Goal: Task Accomplishment & Management: Manage account settings

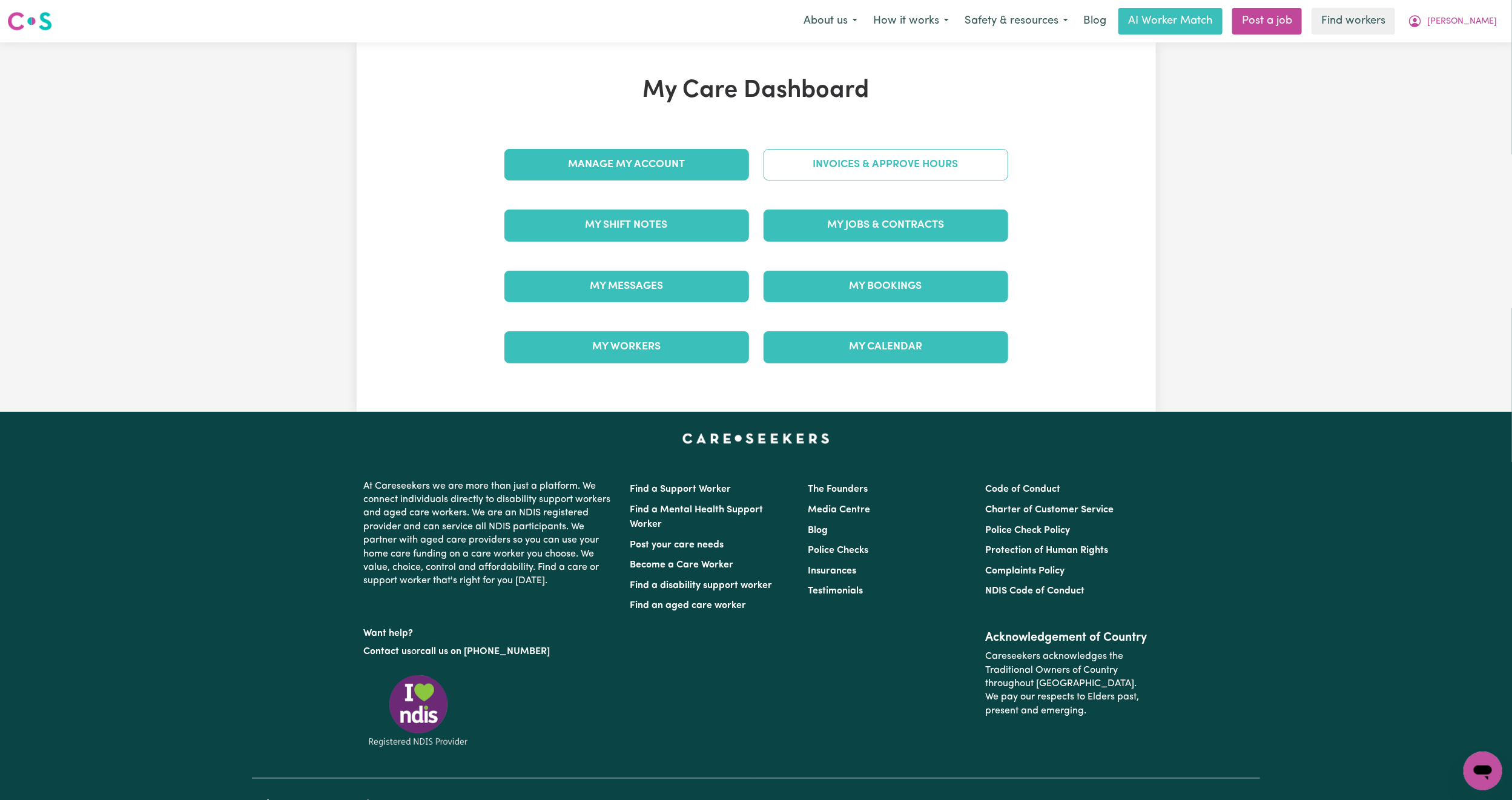
click at [929, 162] on link "Invoices & Approve Hours" at bounding box center [885, 165] width 244 height 32
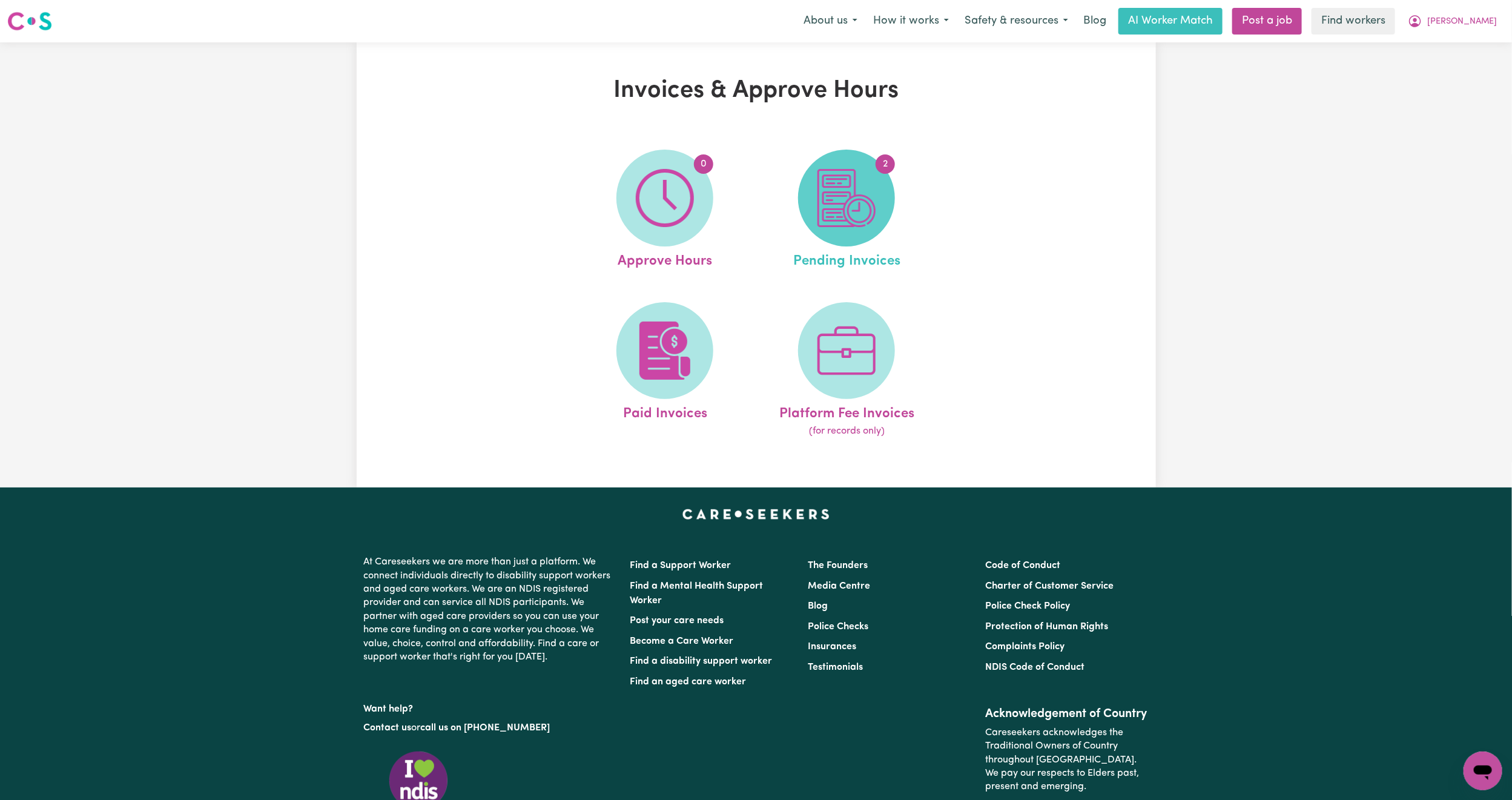
click at [821, 226] on img at bounding box center [846, 197] width 58 height 58
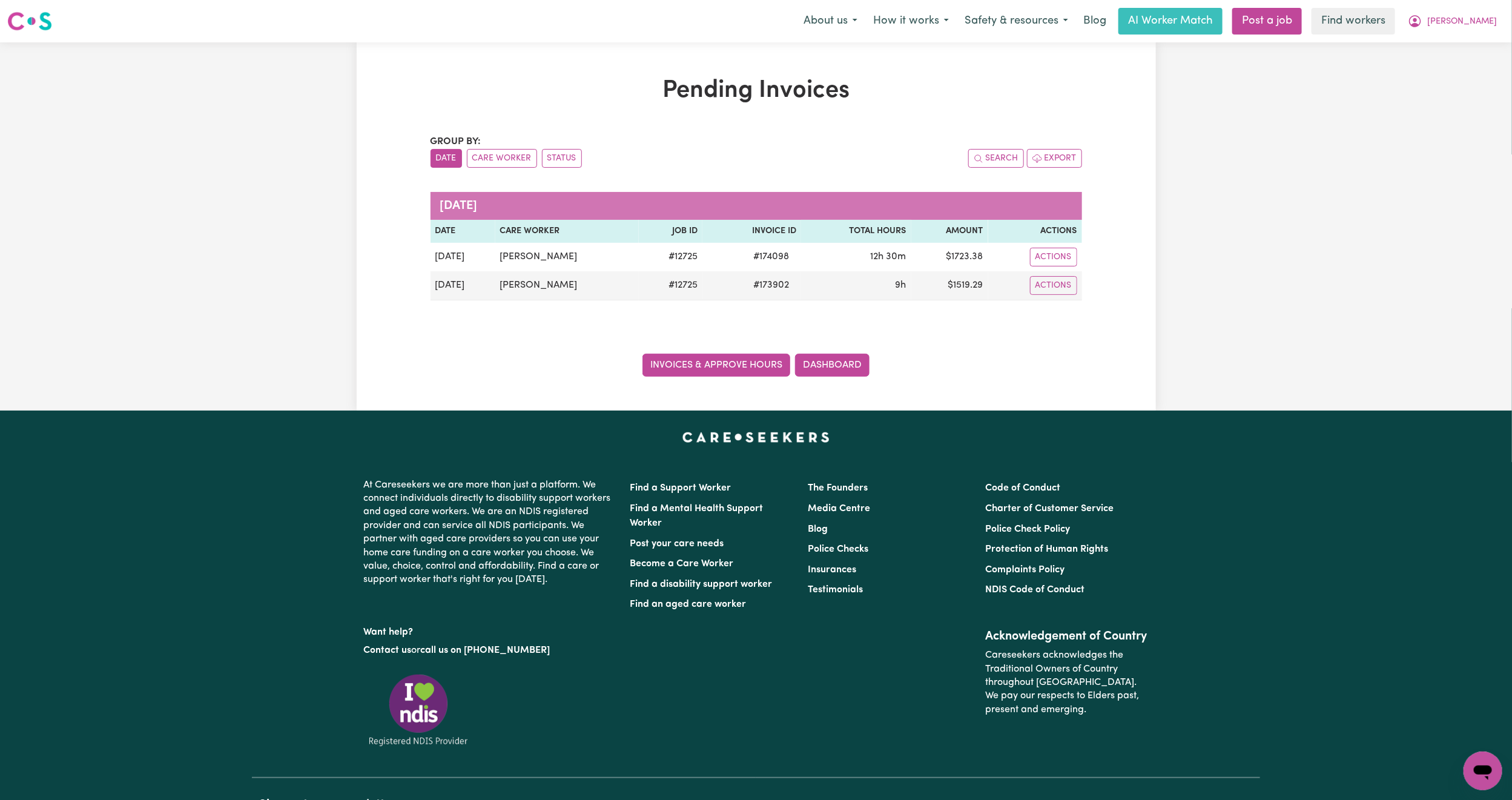
click at [758, 356] on link "Invoices & Approve Hours" at bounding box center [716, 365] width 148 height 23
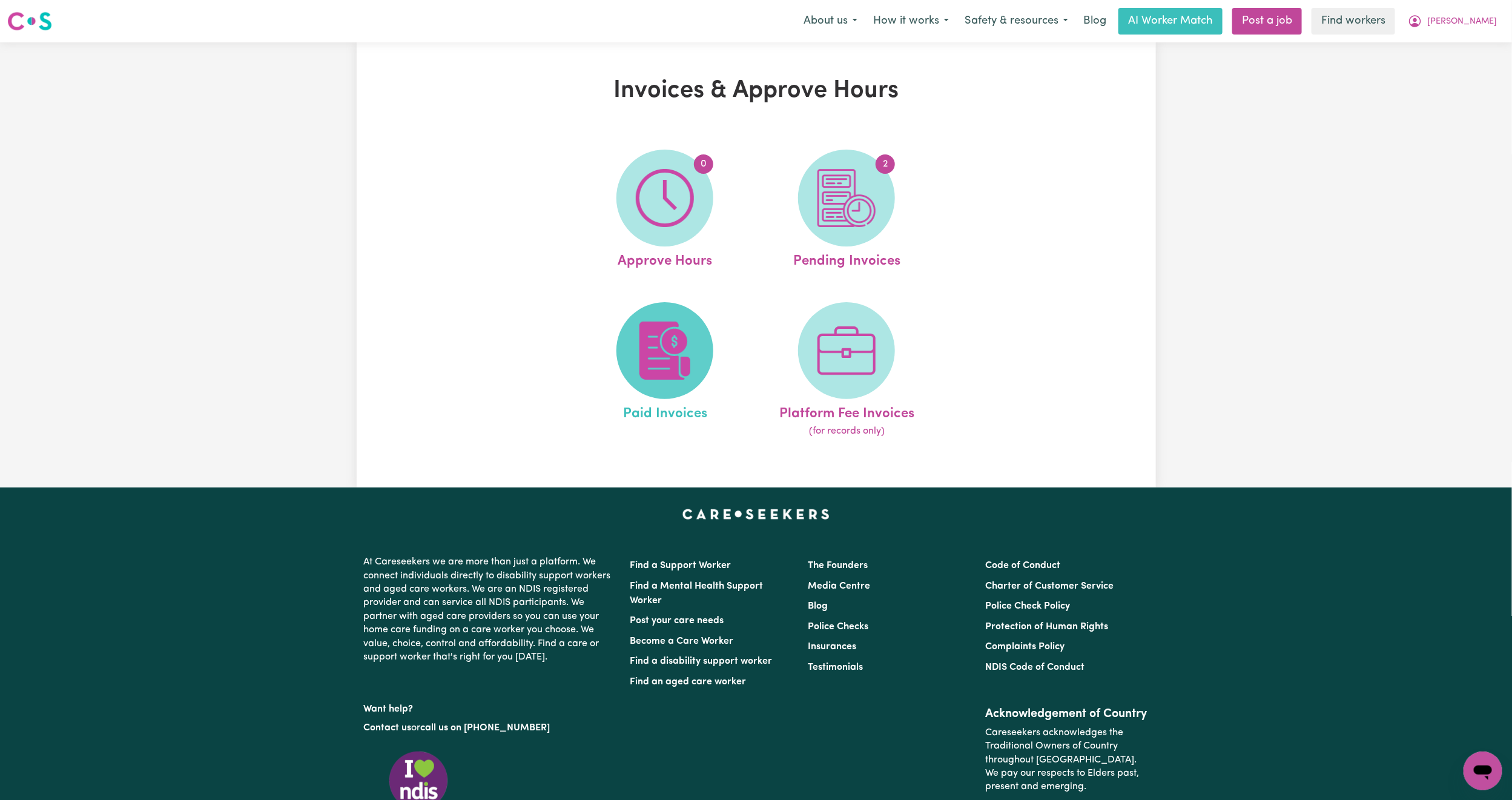
click at [671, 338] on img at bounding box center [664, 350] width 58 height 58
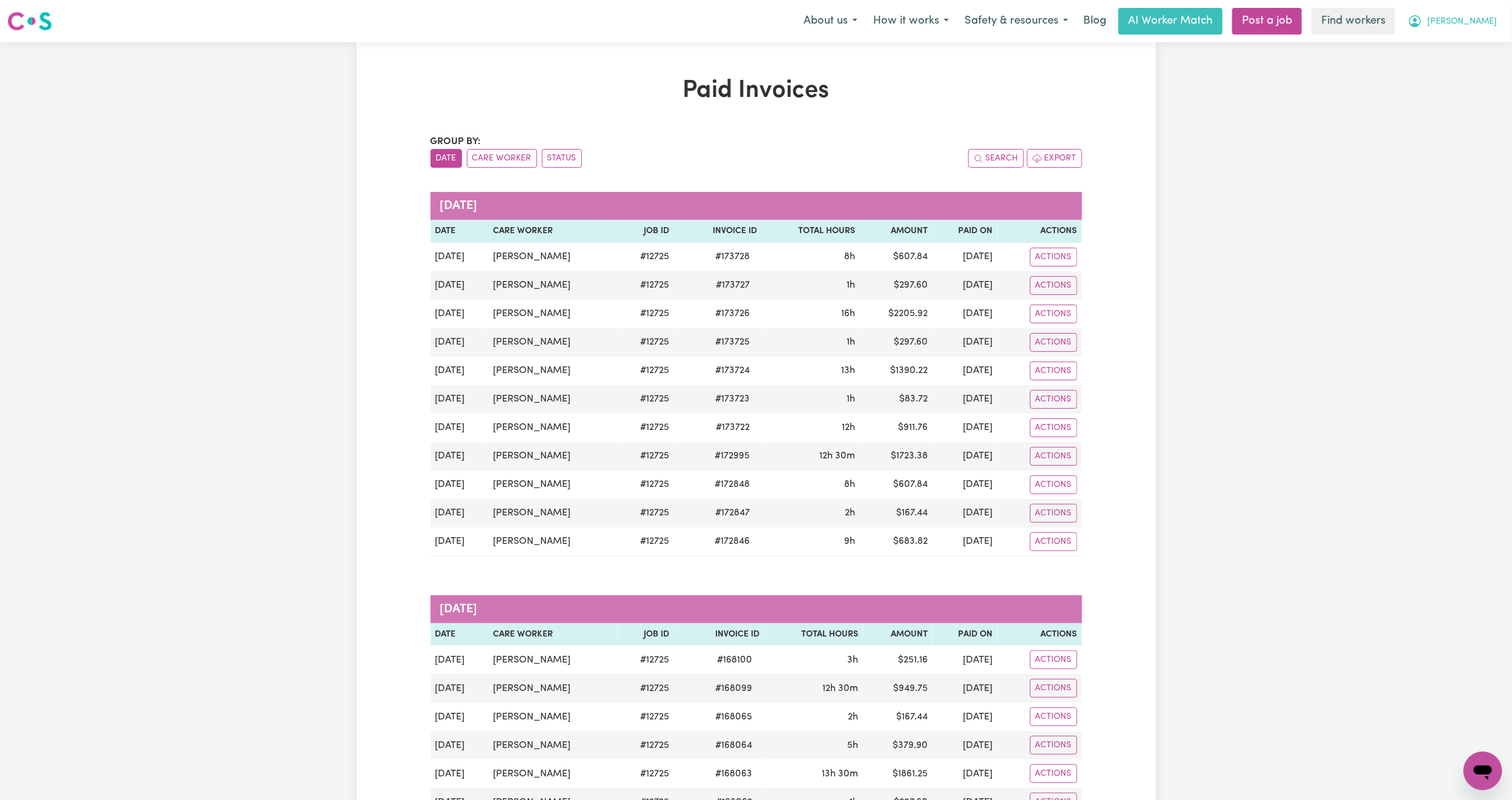
drag, startPoint x: 1471, startPoint y: 19, endPoint x: 1468, endPoint y: 25, distance: 6.7
click at [1471, 19] on span "[PERSON_NAME]" at bounding box center [1461, 21] width 69 height 14
click at [1454, 45] on link "My Dashboard" at bounding box center [1455, 47] width 95 height 23
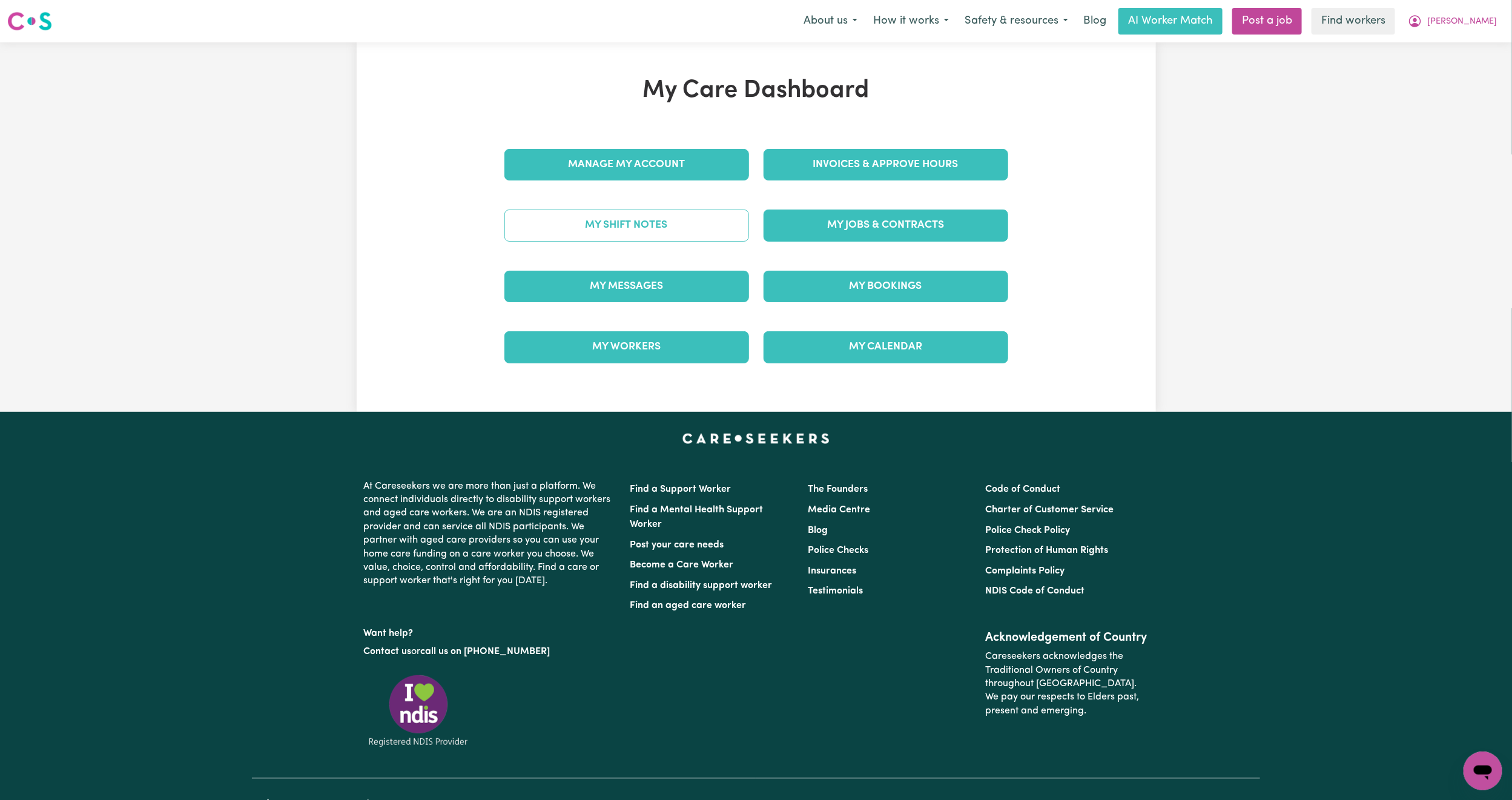
click at [638, 241] on link "My Shift Notes" at bounding box center [626, 225] width 244 height 32
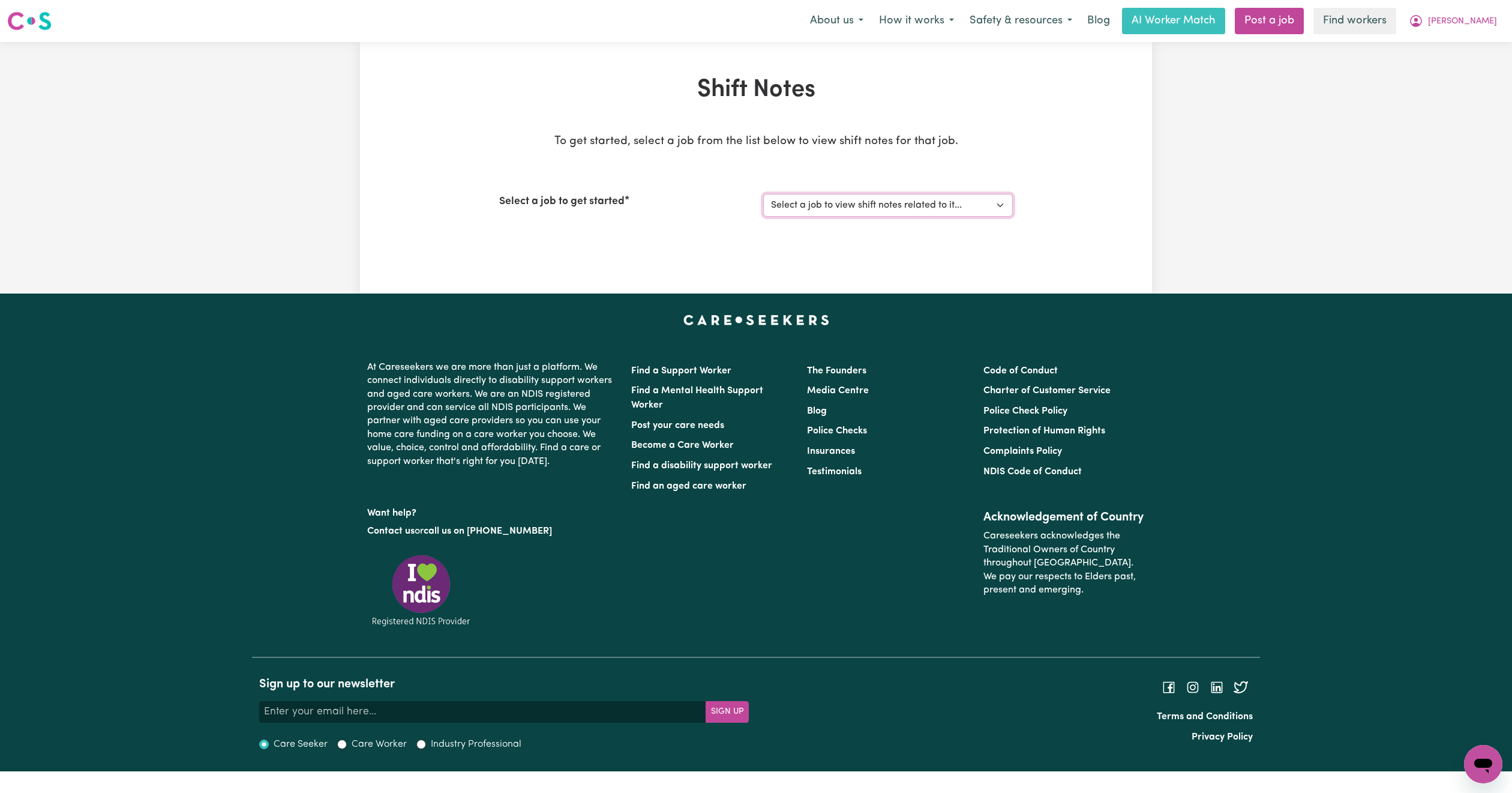
drag, startPoint x: 870, startPoint y: 204, endPoint x: 863, endPoint y: 215, distance: 13.0
click at [870, 204] on select "Select a job to view shift notes related to it... [[PERSON_NAME]] Care Support …" at bounding box center [888, 205] width 249 height 23
select select "12725"
click at [763, 194] on select "Select a job to view shift notes related to it... [[PERSON_NAME]] Care Support …" at bounding box center [888, 205] width 249 height 23
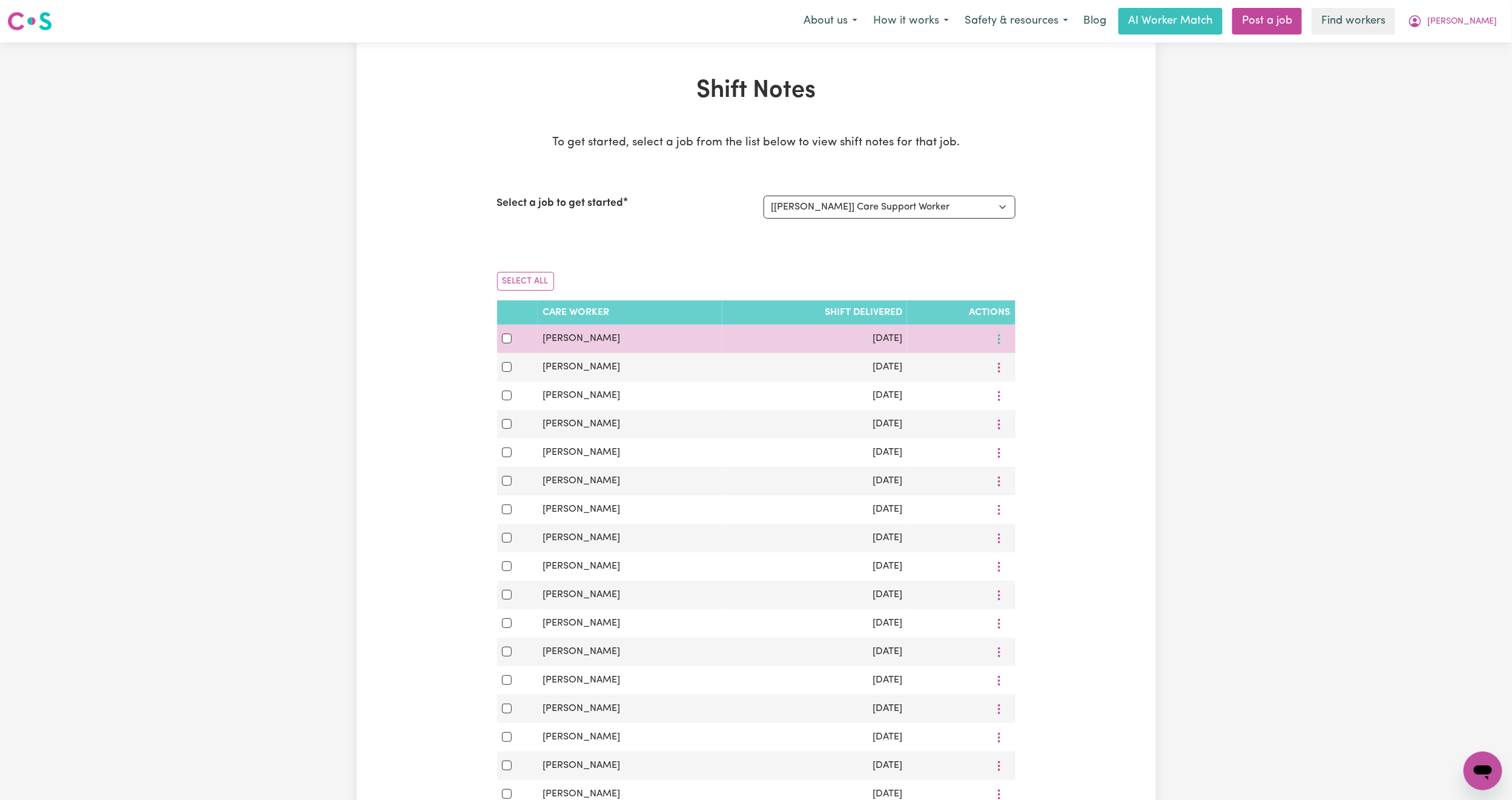
click at [1003, 336] on icon "More options" at bounding box center [999, 338] width 12 height 12
click at [1021, 371] on span "View Shift Note" at bounding box center [1049, 368] width 66 height 10
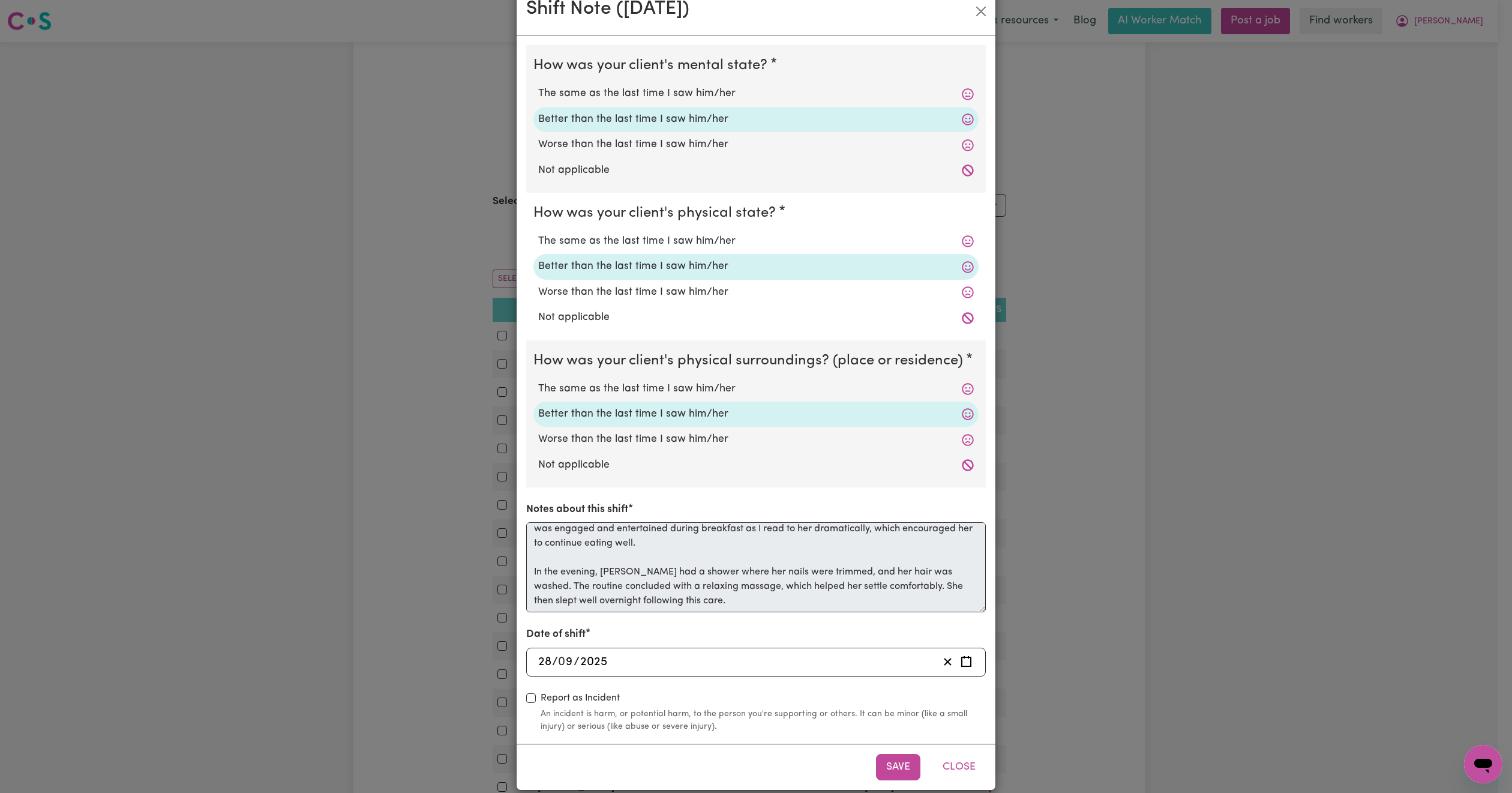
scroll to position [46, 0]
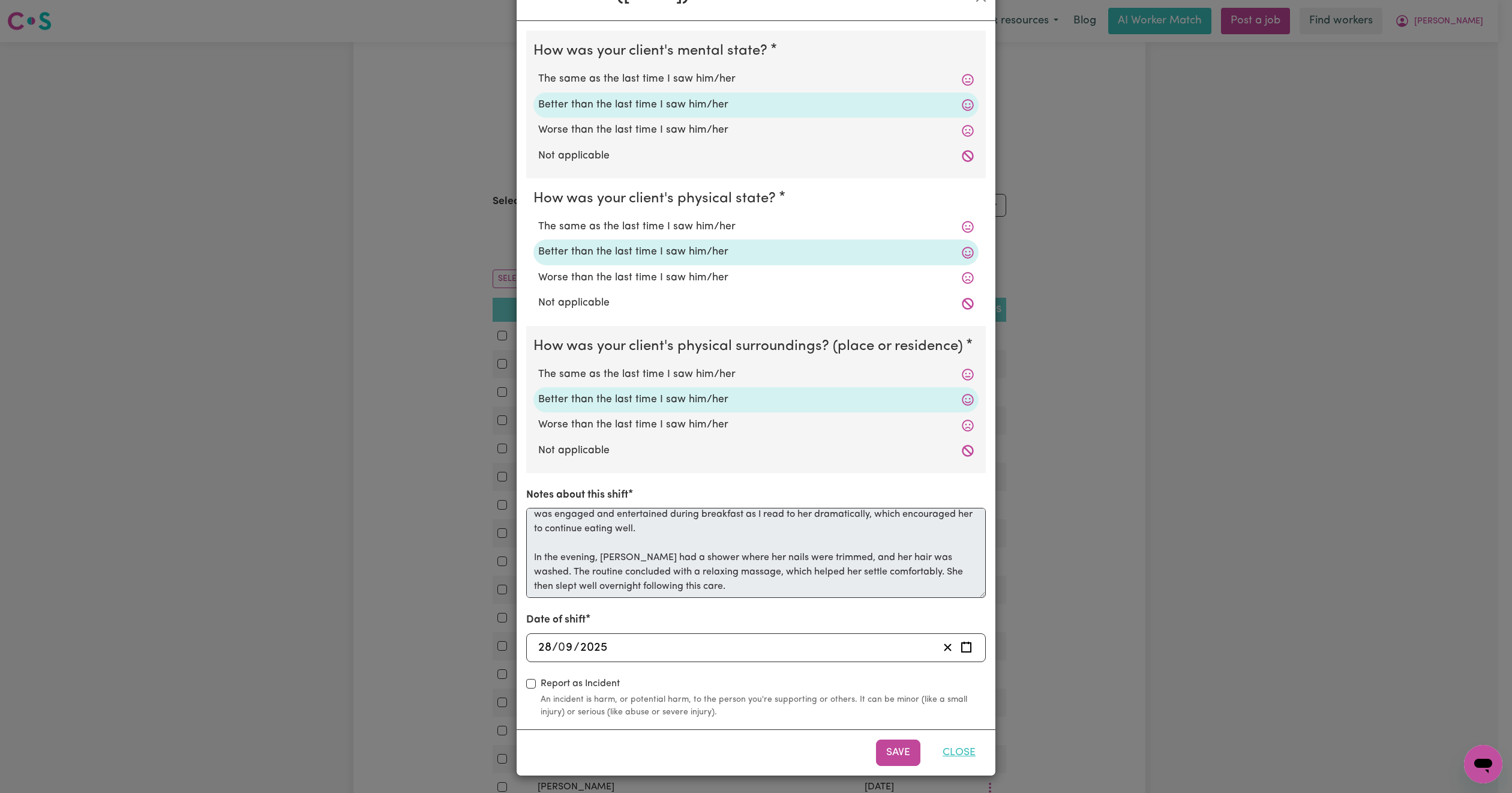
click at [942, 746] on button "Close" at bounding box center [959, 752] width 54 height 26
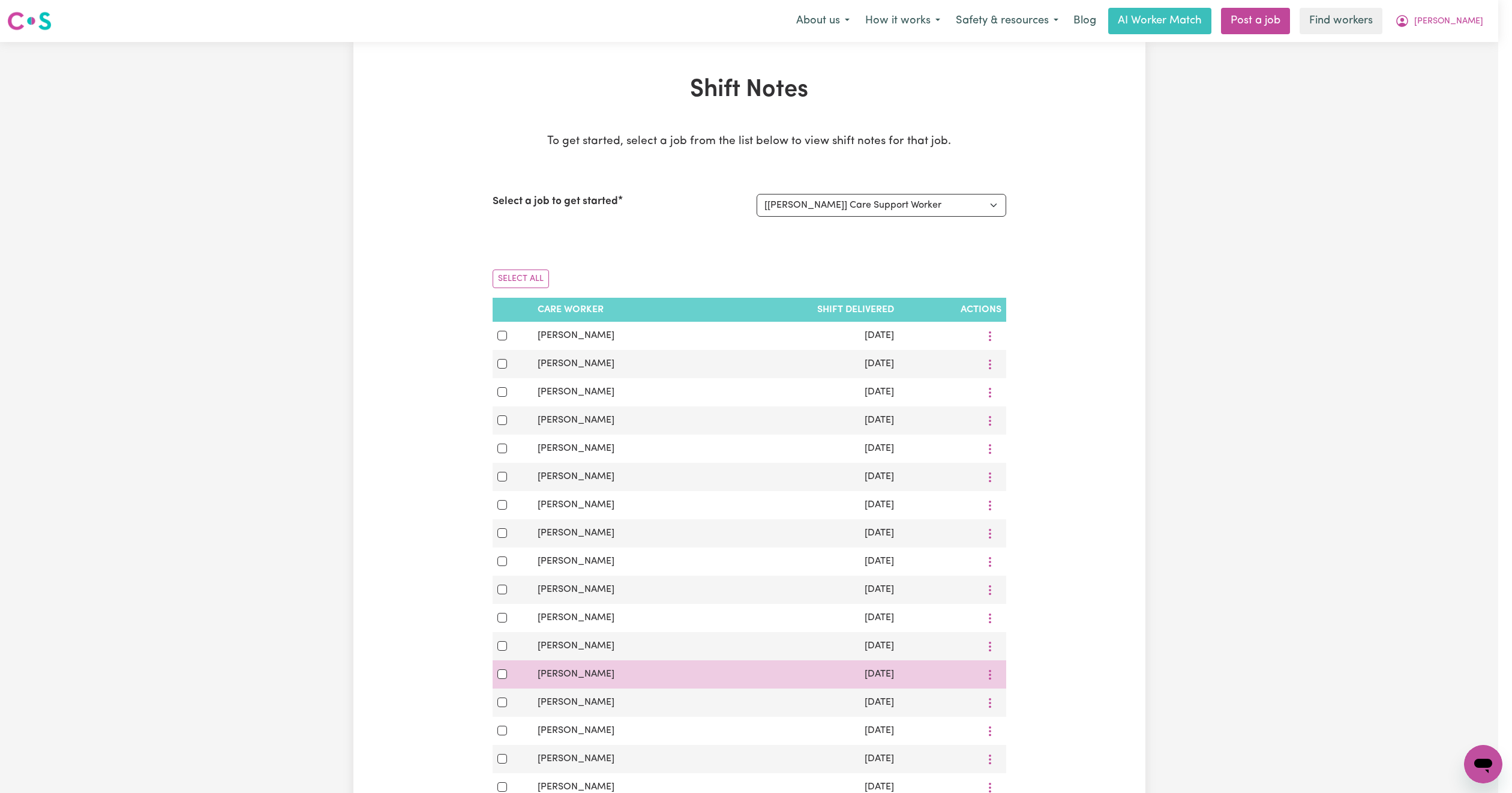
scroll to position [0, 0]
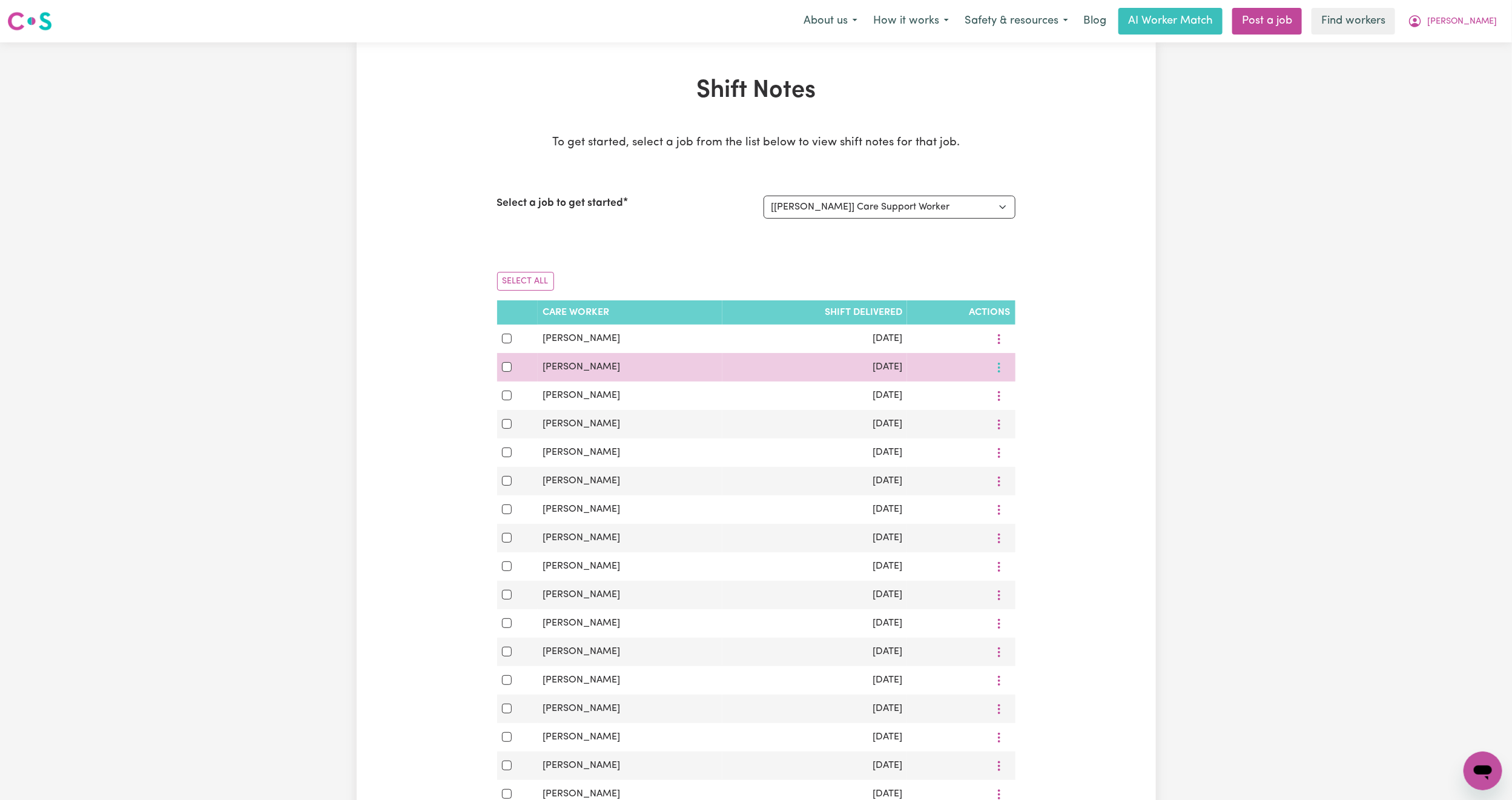
click at [1003, 369] on button "More options" at bounding box center [999, 368] width 23 height 19
click at [1014, 391] on link "View Shift Note" at bounding box center [1042, 396] width 100 height 24
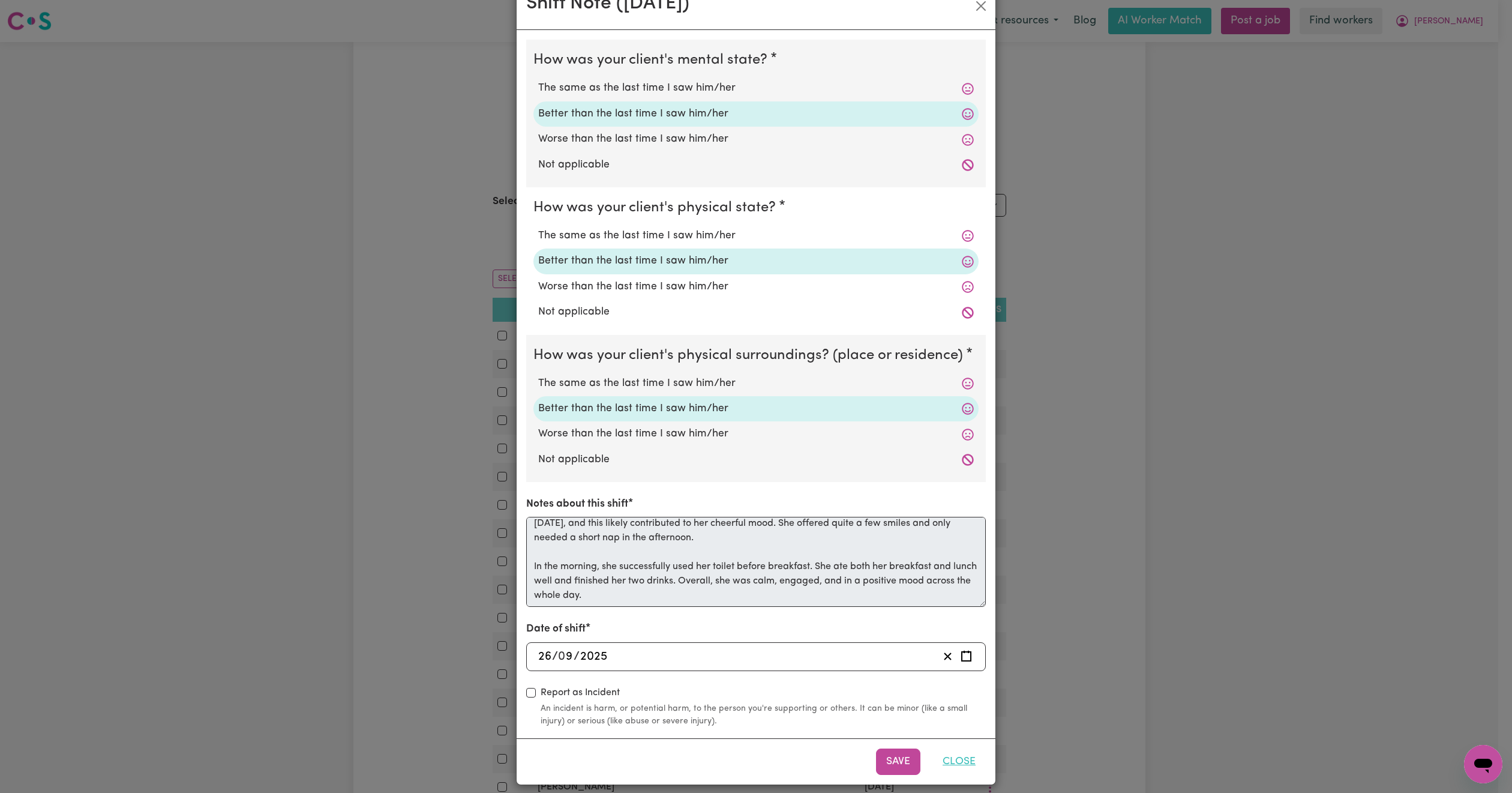
scroll to position [46, 0]
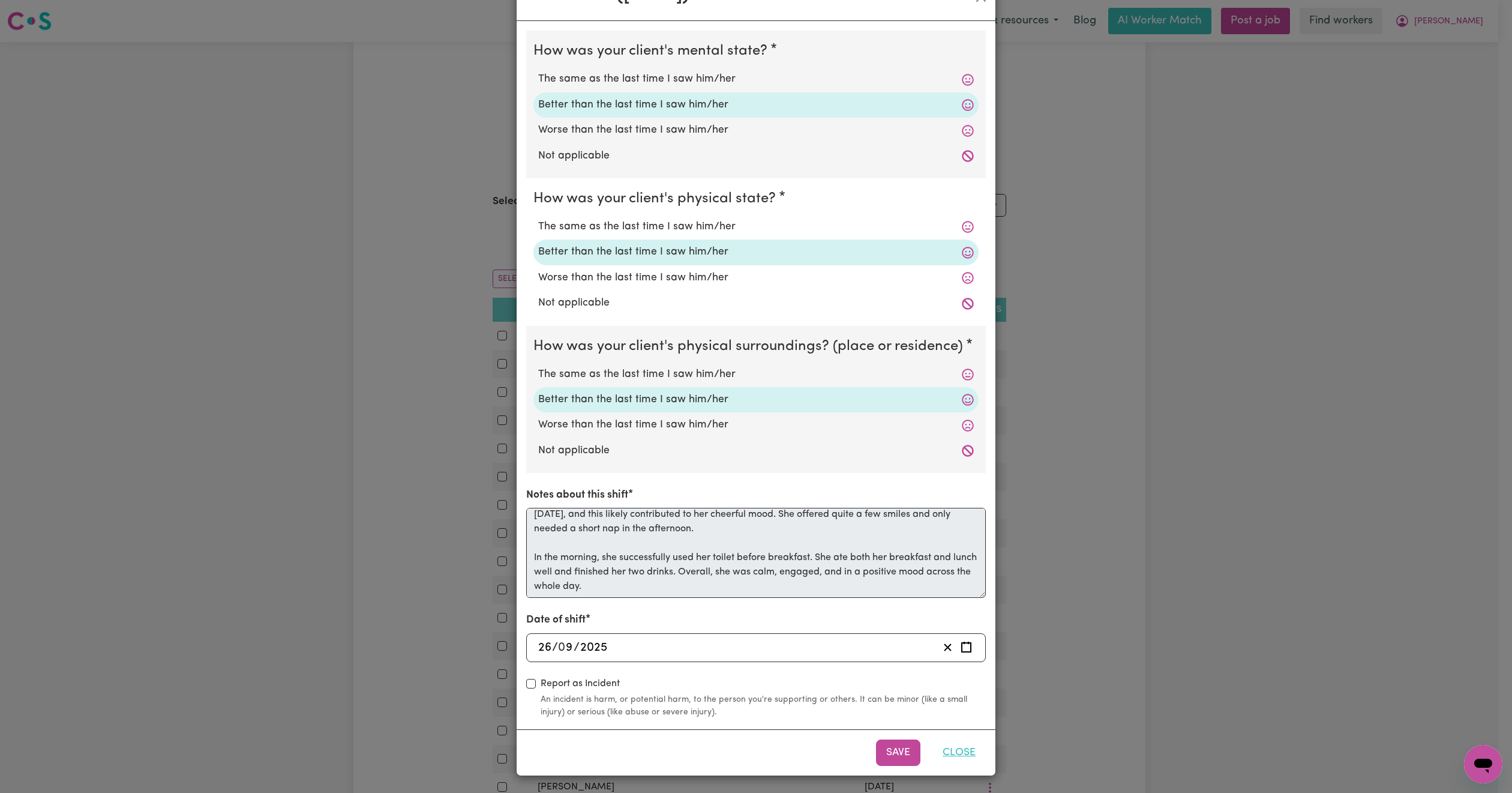
click at [949, 754] on button "Close" at bounding box center [959, 752] width 54 height 26
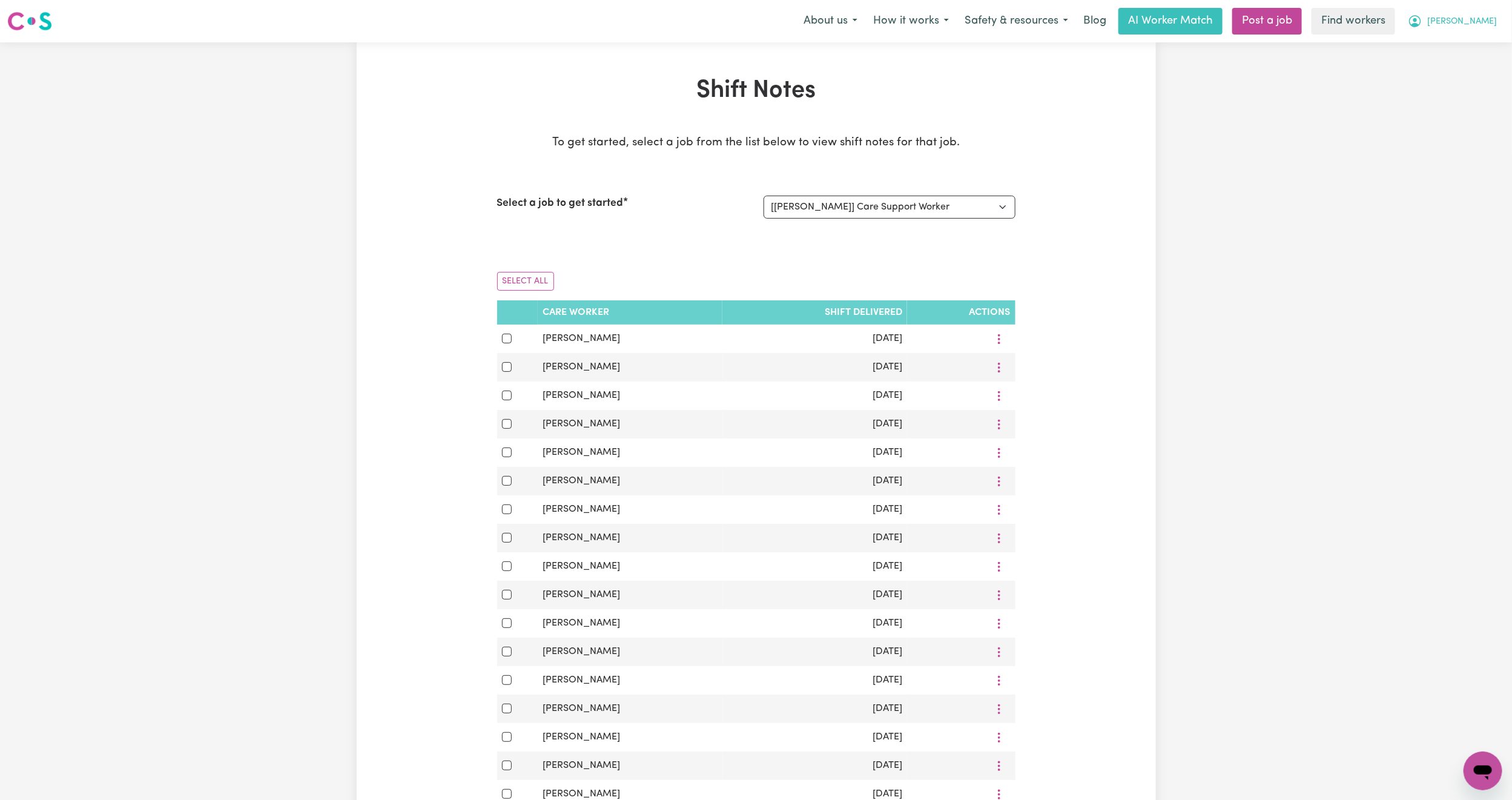
click at [1422, 15] on icon "My Account" at bounding box center [1415, 21] width 14 height 14
click at [1440, 49] on link "My Dashboard" at bounding box center [1455, 47] width 95 height 23
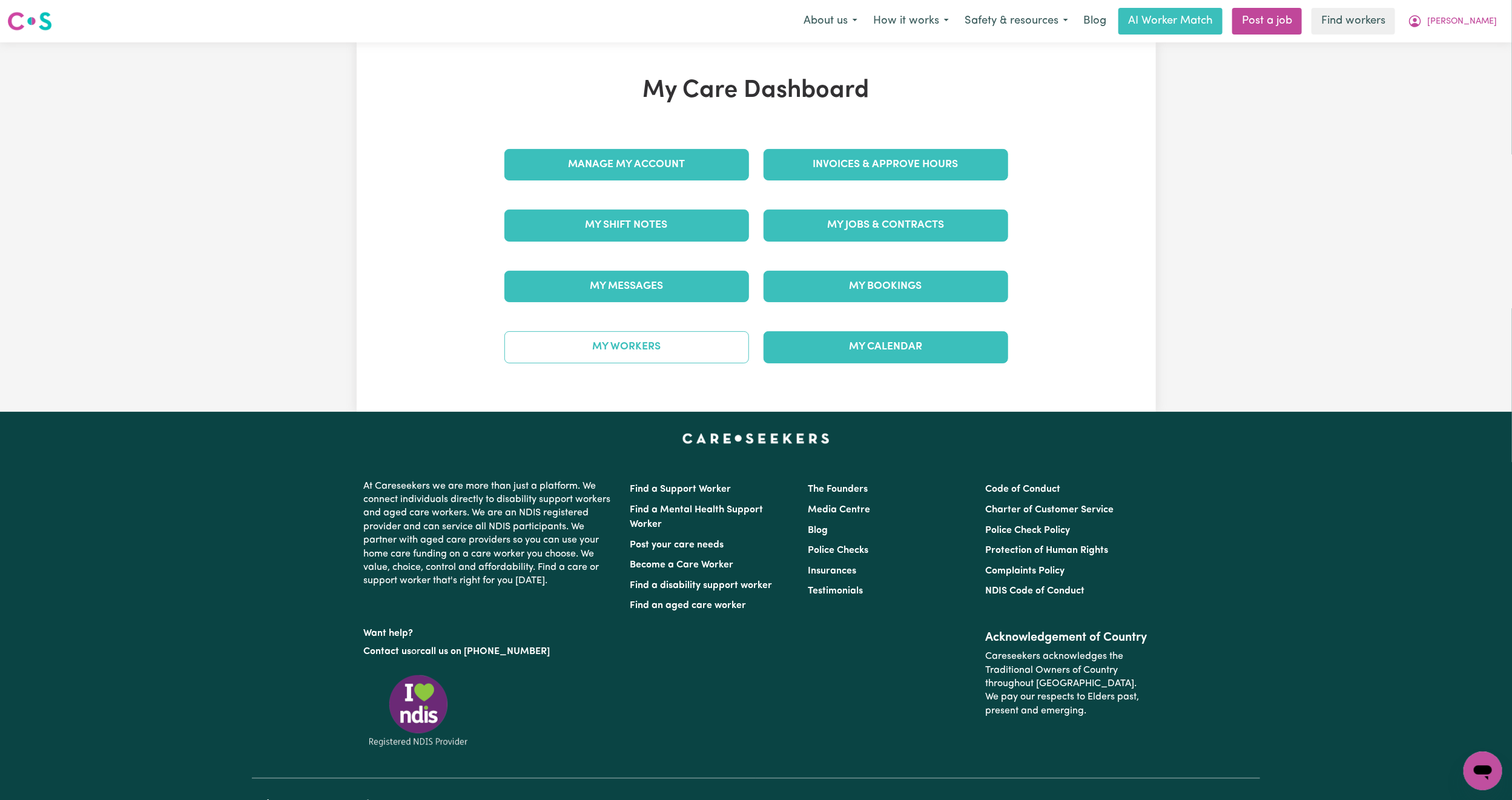
click at [654, 356] on link "My Workers" at bounding box center [626, 347] width 244 height 32
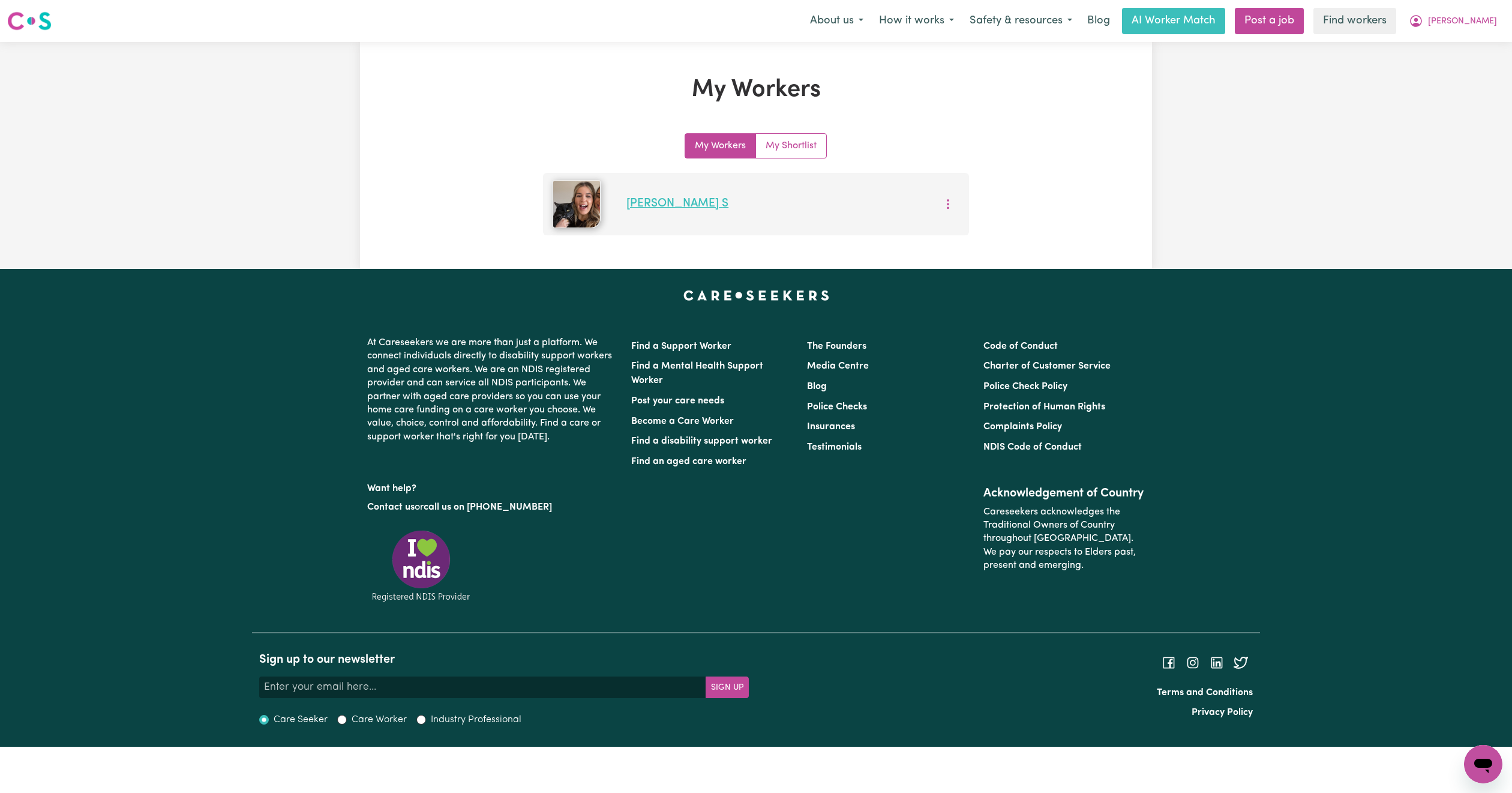
click at [650, 205] on link "[PERSON_NAME]" at bounding box center [677, 204] width 102 height 11
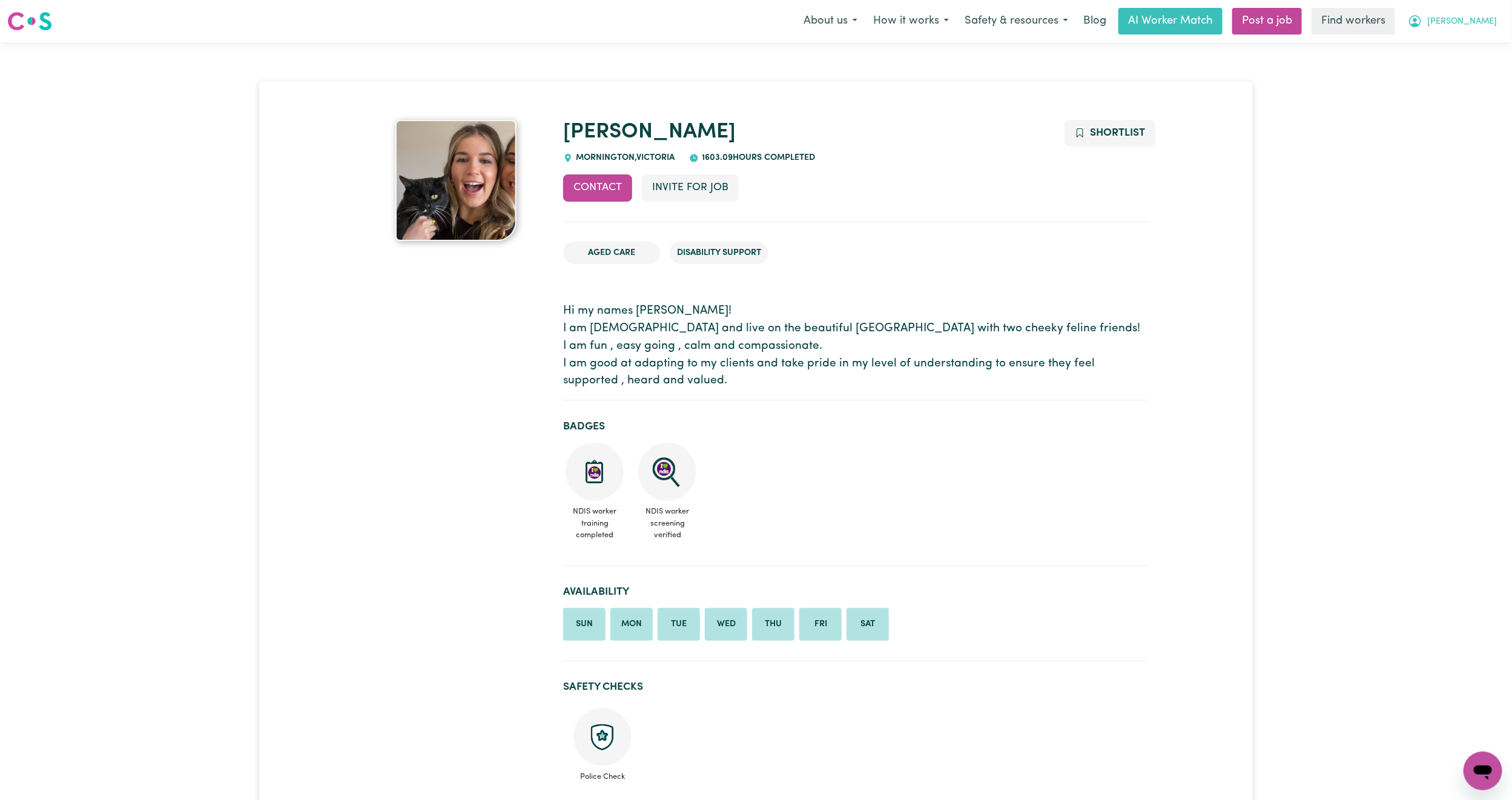
click at [1481, 27] on span "[PERSON_NAME]" at bounding box center [1461, 21] width 69 height 14
click at [1466, 41] on link "My Dashboard" at bounding box center [1455, 47] width 95 height 23
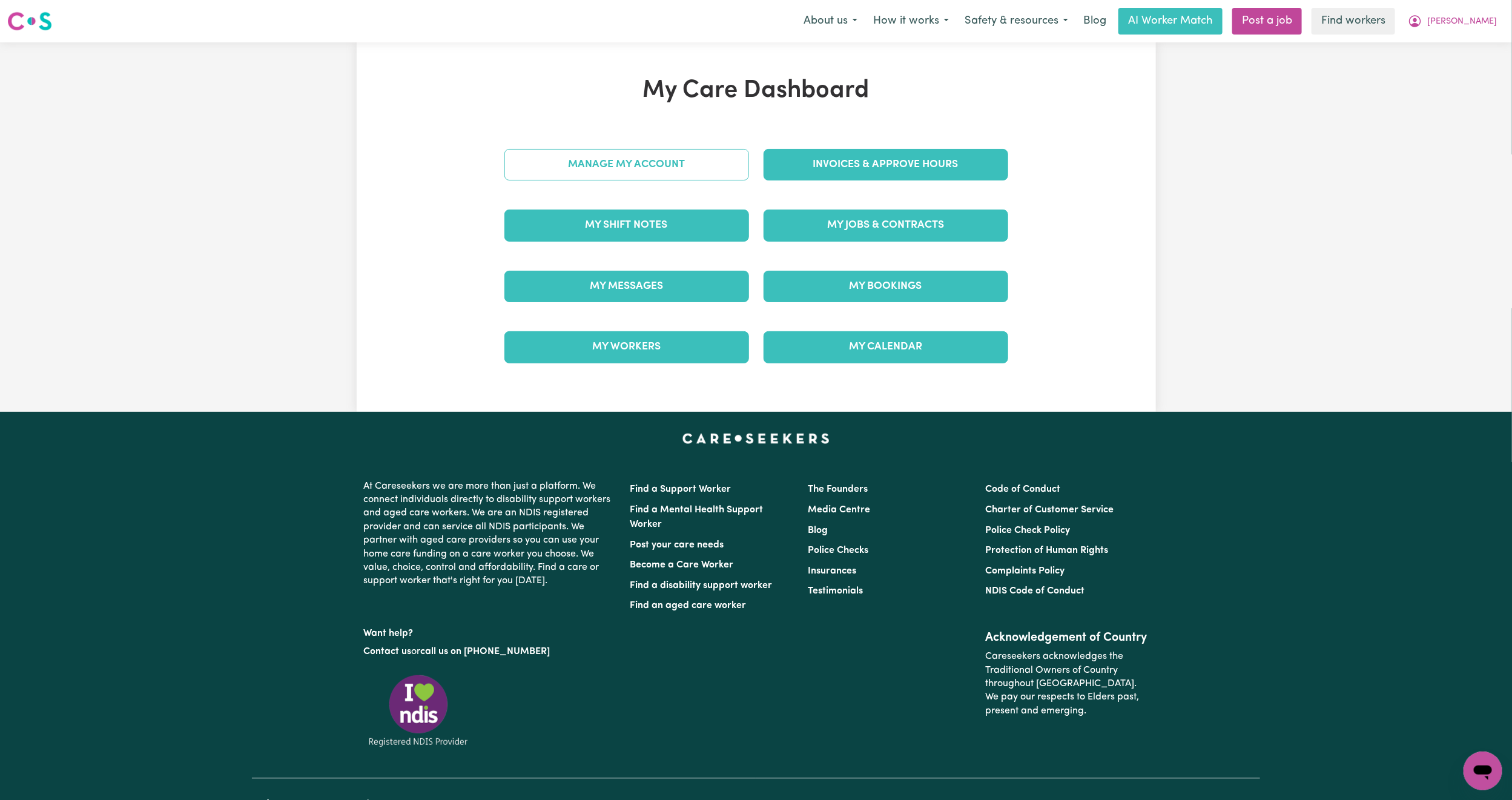
click at [596, 155] on link "Manage My Account" at bounding box center [626, 165] width 244 height 32
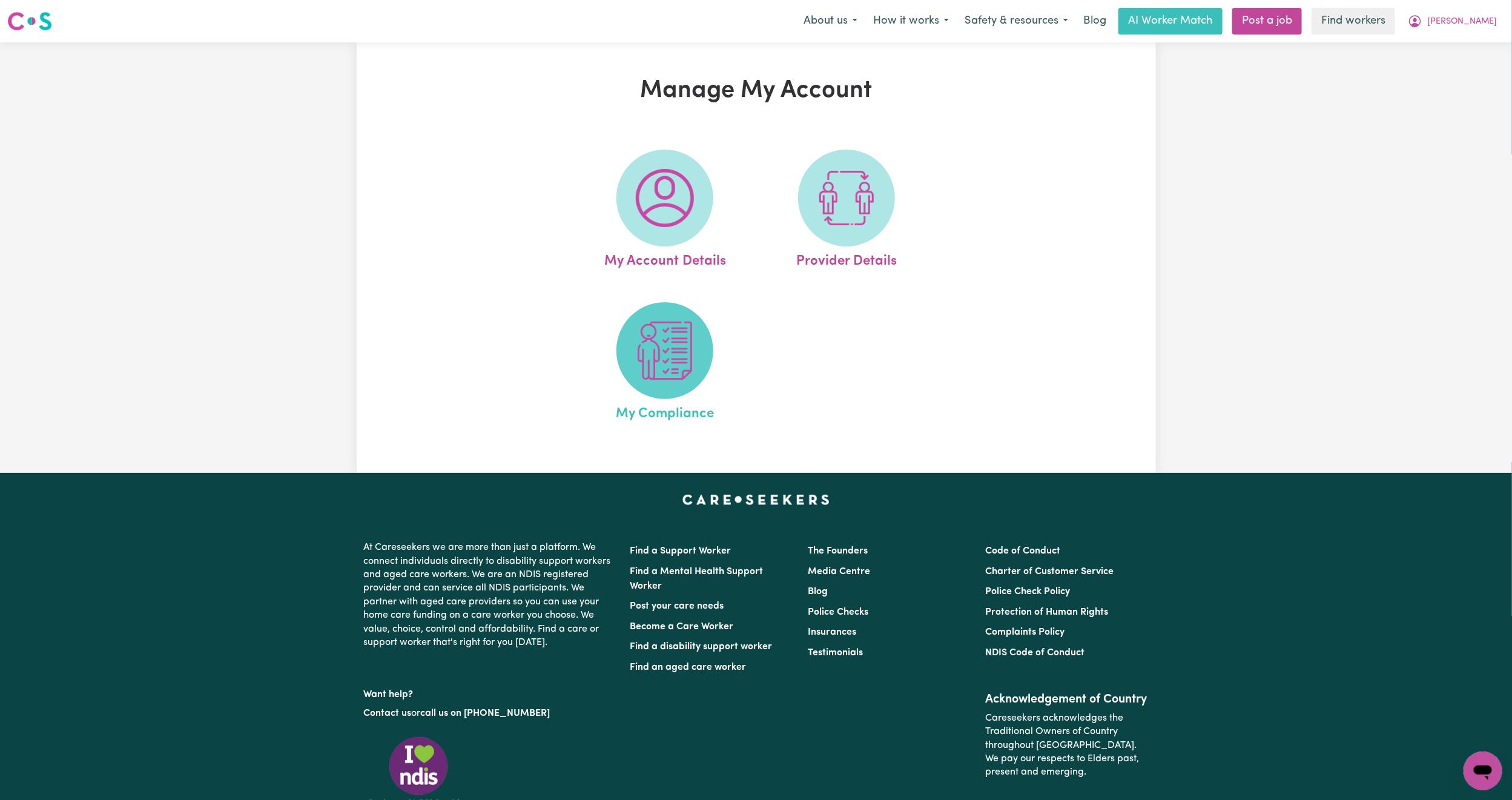
click at [637, 327] on img at bounding box center [664, 350] width 58 height 58
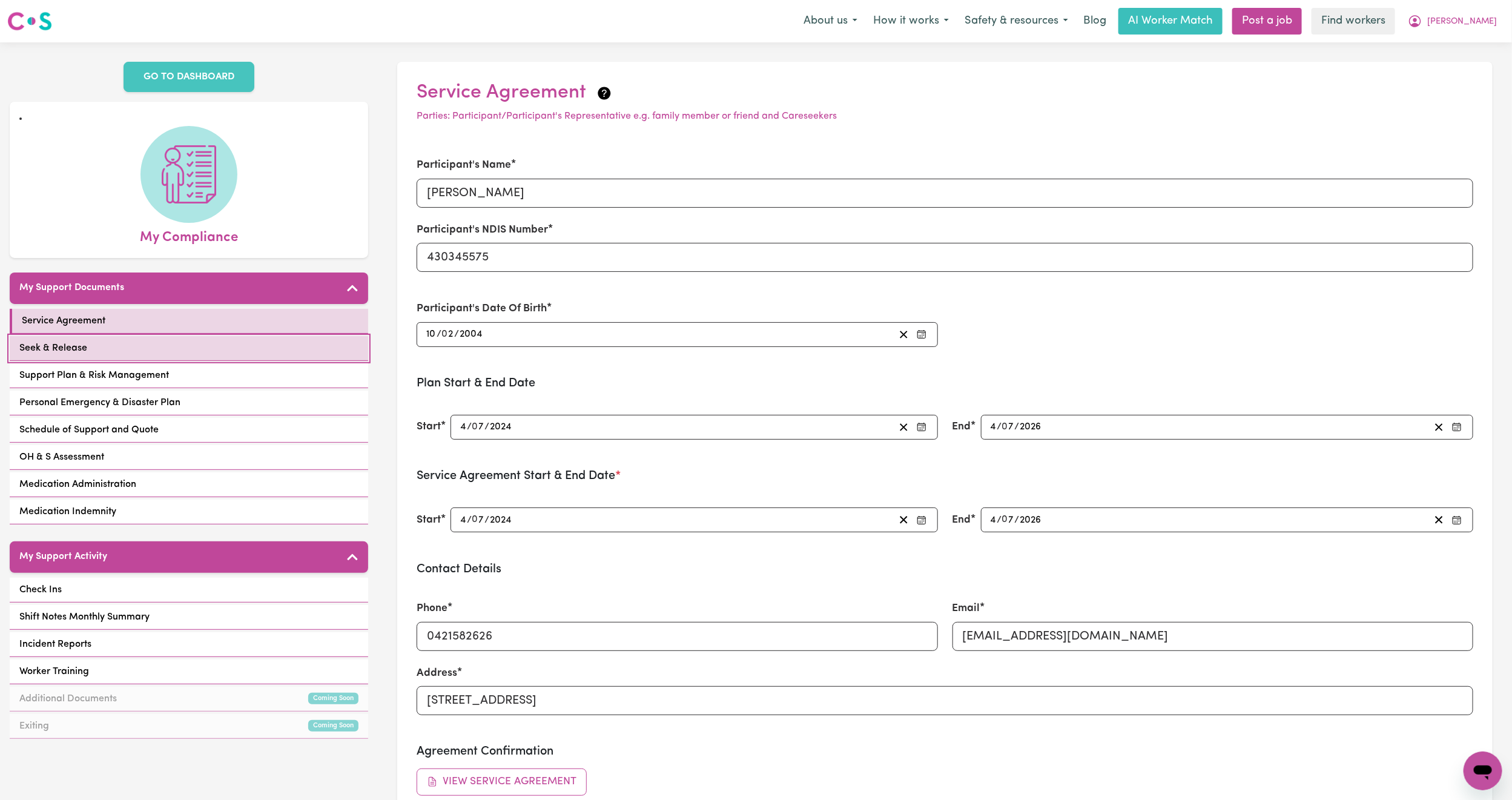
click at [204, 336] on link "Seek & Release" at bounding box center [189, 348] width 358 height 25
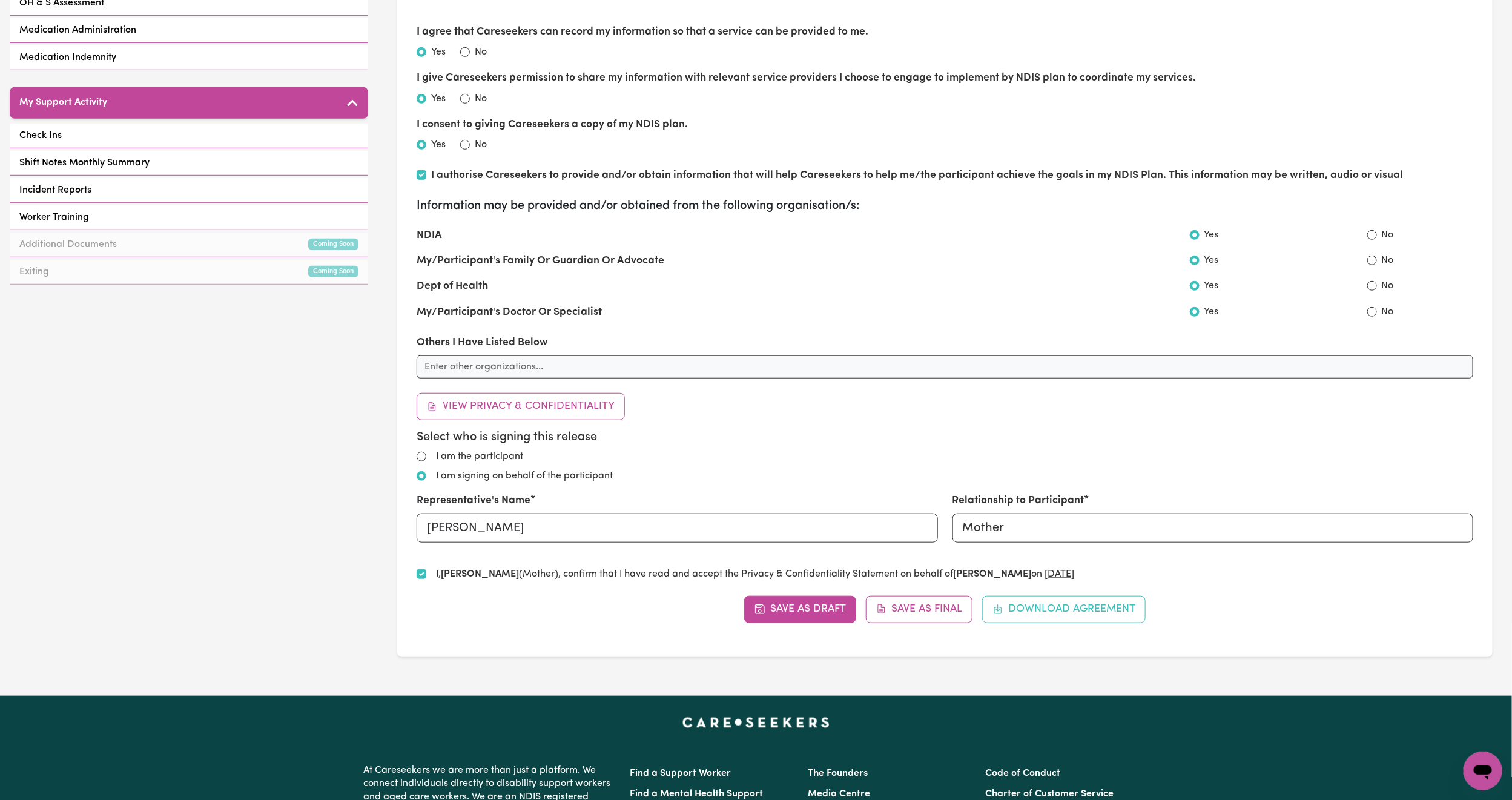
scroll to position [363, 0]
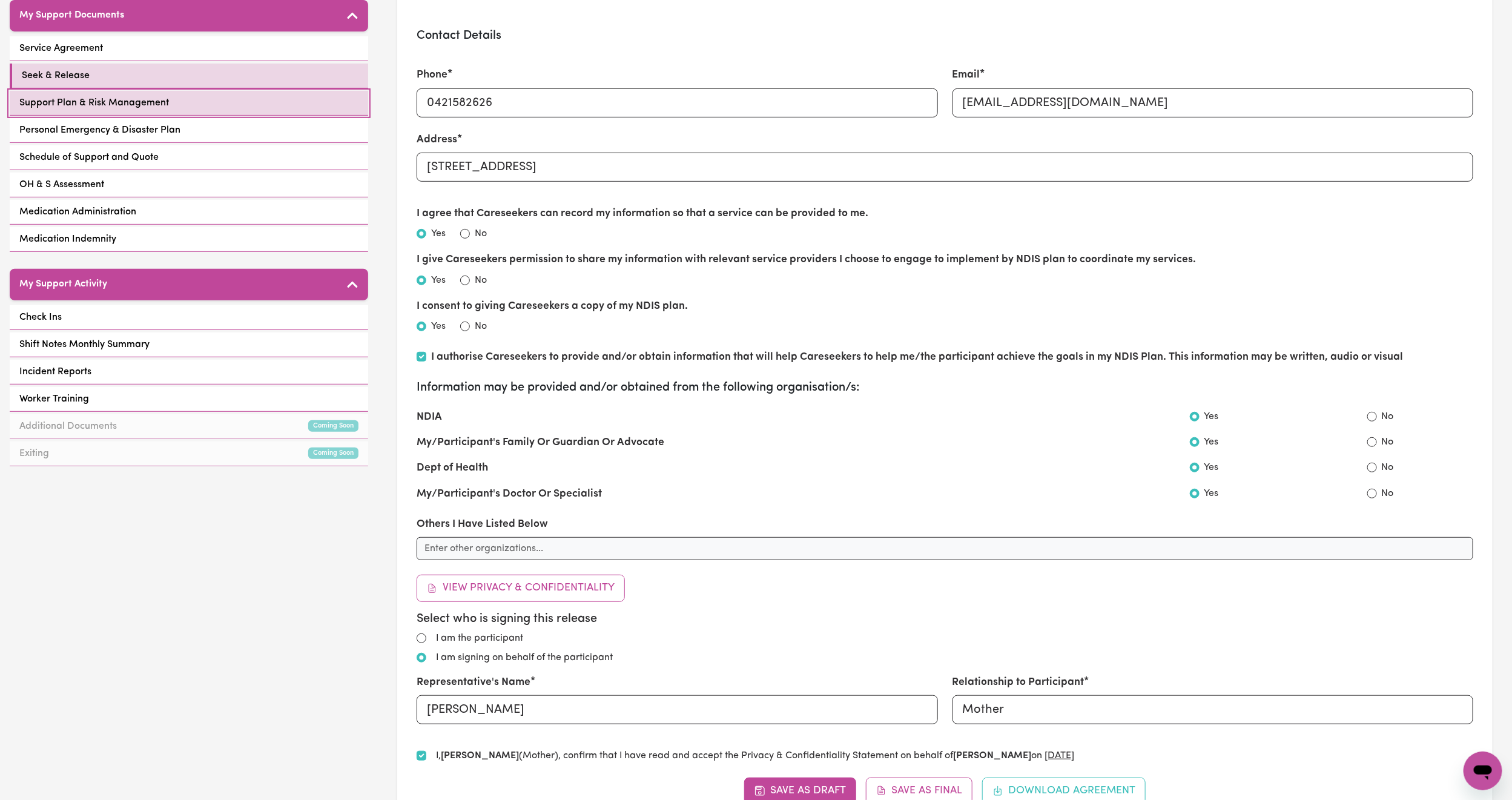
click at [202, 95] on link "Support Plan & Risk Management" at bounding box center [189, 103] width 358 height 25
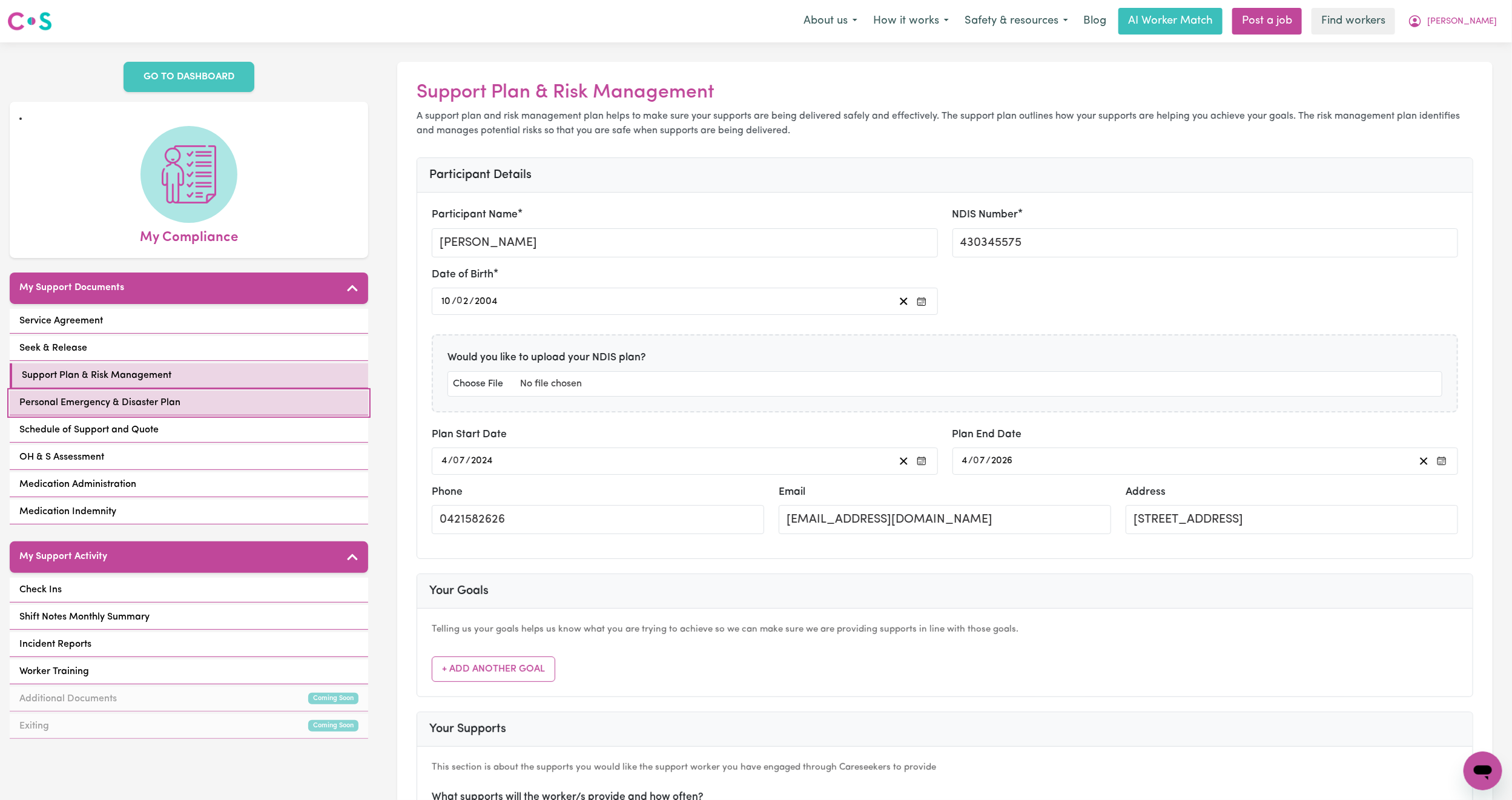
click at [138, 396] on span "Personal Emergency & Disaster Plan" at bounding box center [99, 403] width 161 height 14
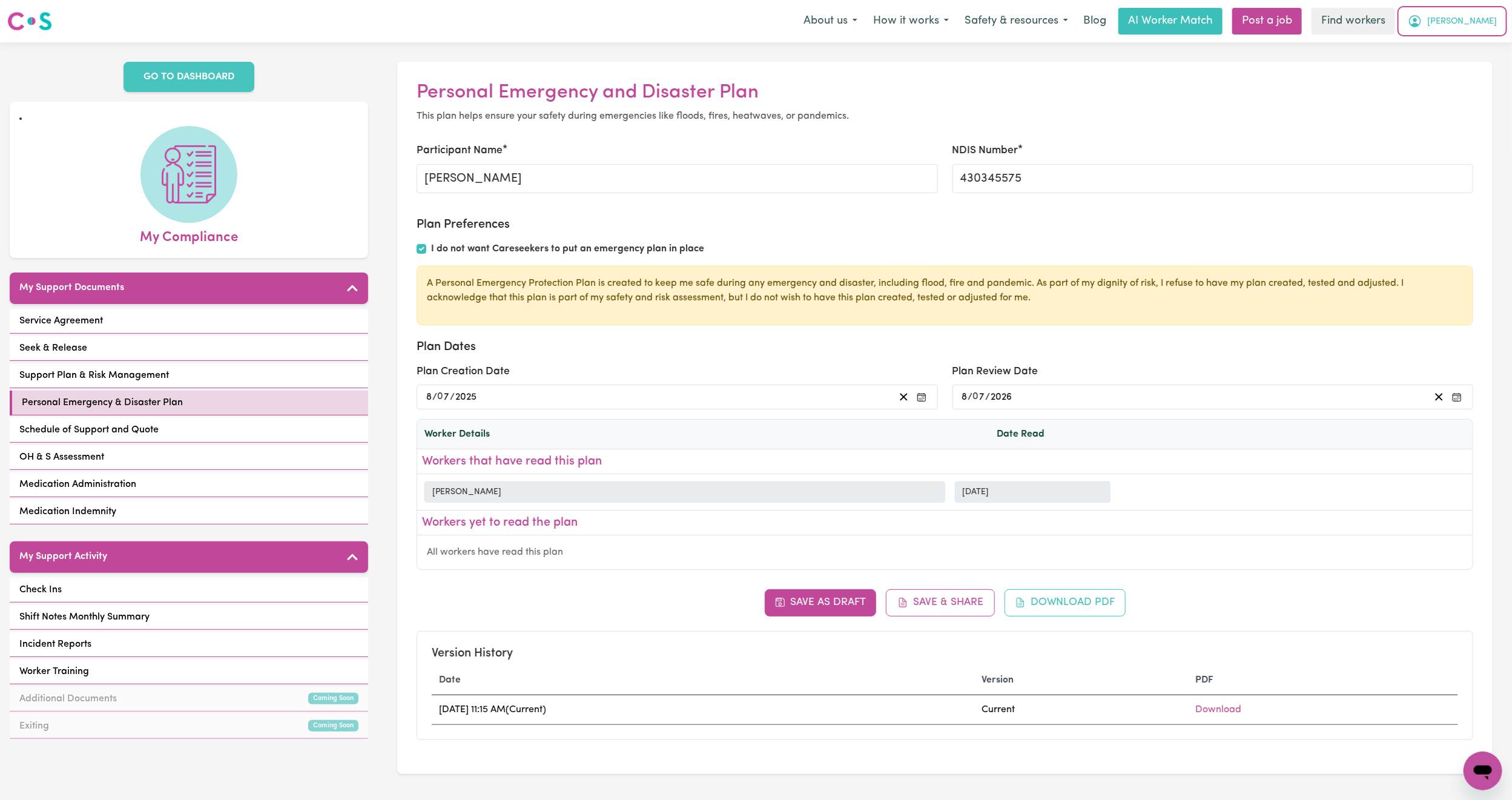
click at [1470, 32] on button "[PERSON_NAME]" at bounding box center [1452, 21] width 105 height 25
click at [1452, 69] on link "Logout" at bounding box center [1455, 69] width 95 height 23
